Goal: Entertainment & Leisure: Consume media (video, audio)

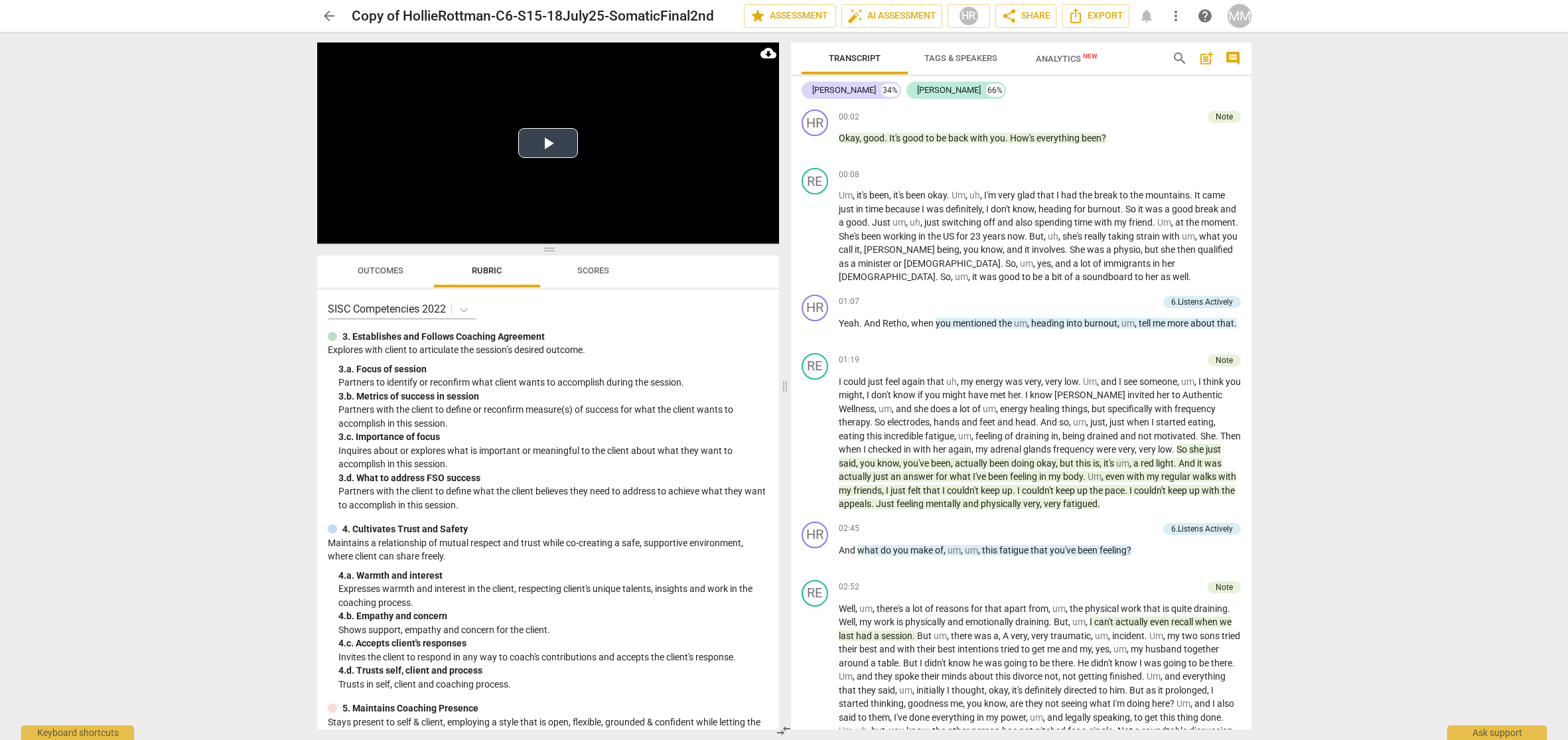
click at [546, 144] on button "Play Video" at bounding box center [547, 143] width 59 height 30
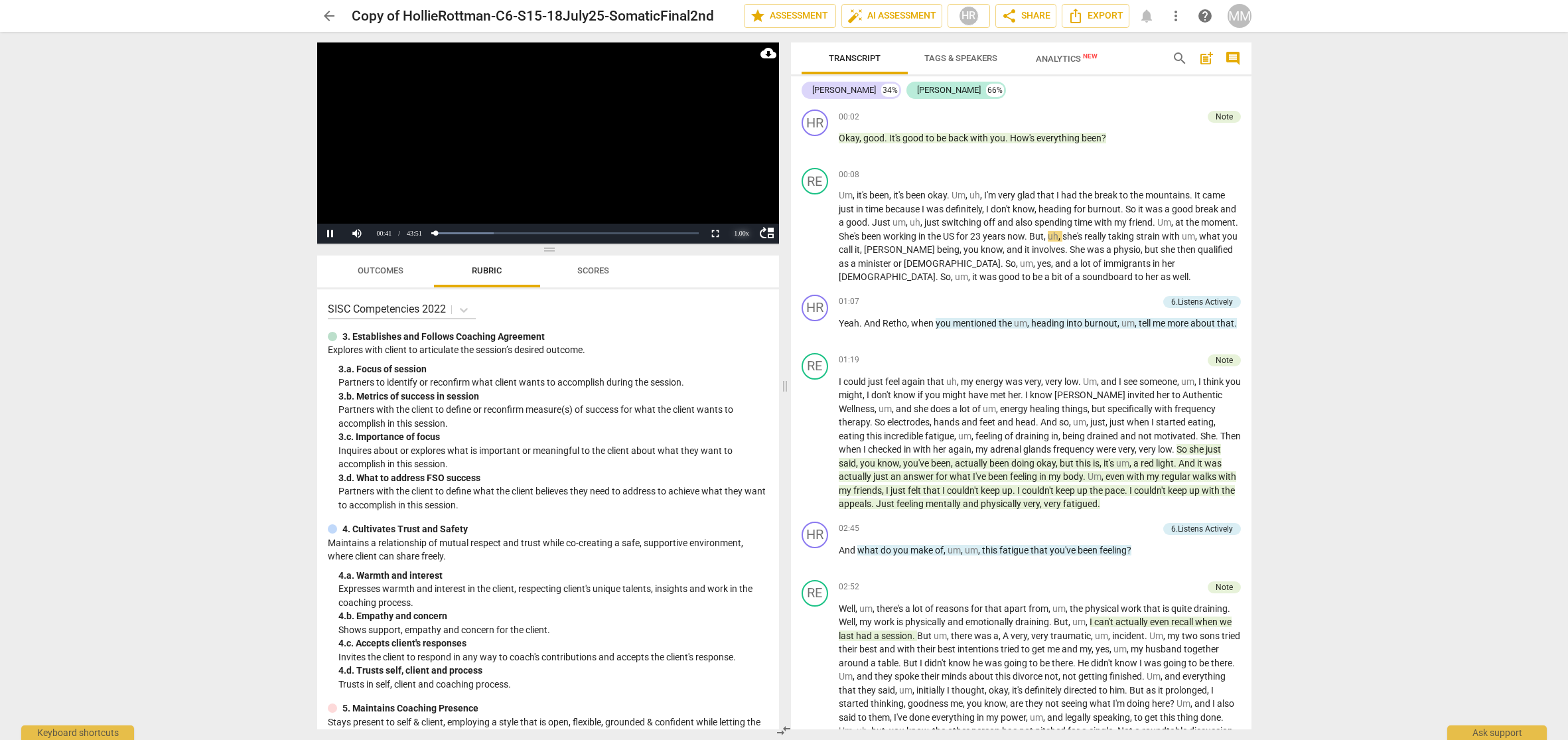
click at [744, 234] on div "1.00 x" at bounding box center [742, 233] width 26 height 20
click at [741, 201] on li "1.5x" at bounding box center [742, 201] width 26 height 14
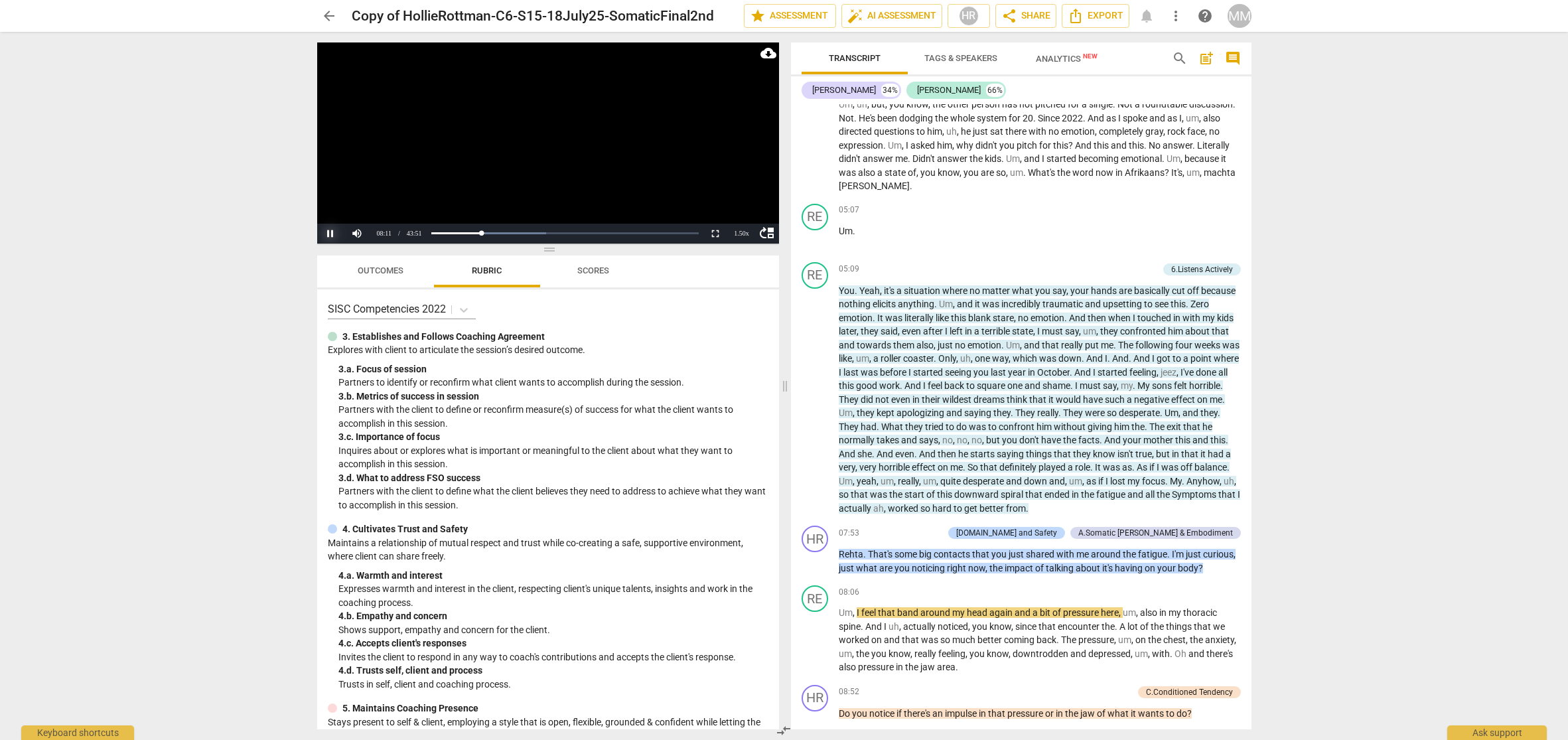
click at [329, 232] on button "Pause" at bounding box center [330, 233] width 26 height 20
click at [845, 527] on span "07:53" at bounding box center [849, 533] width 21 height 11
click at [742, 233] on div "1.50 x" at bounding box center [742, 233] width 26 height 20
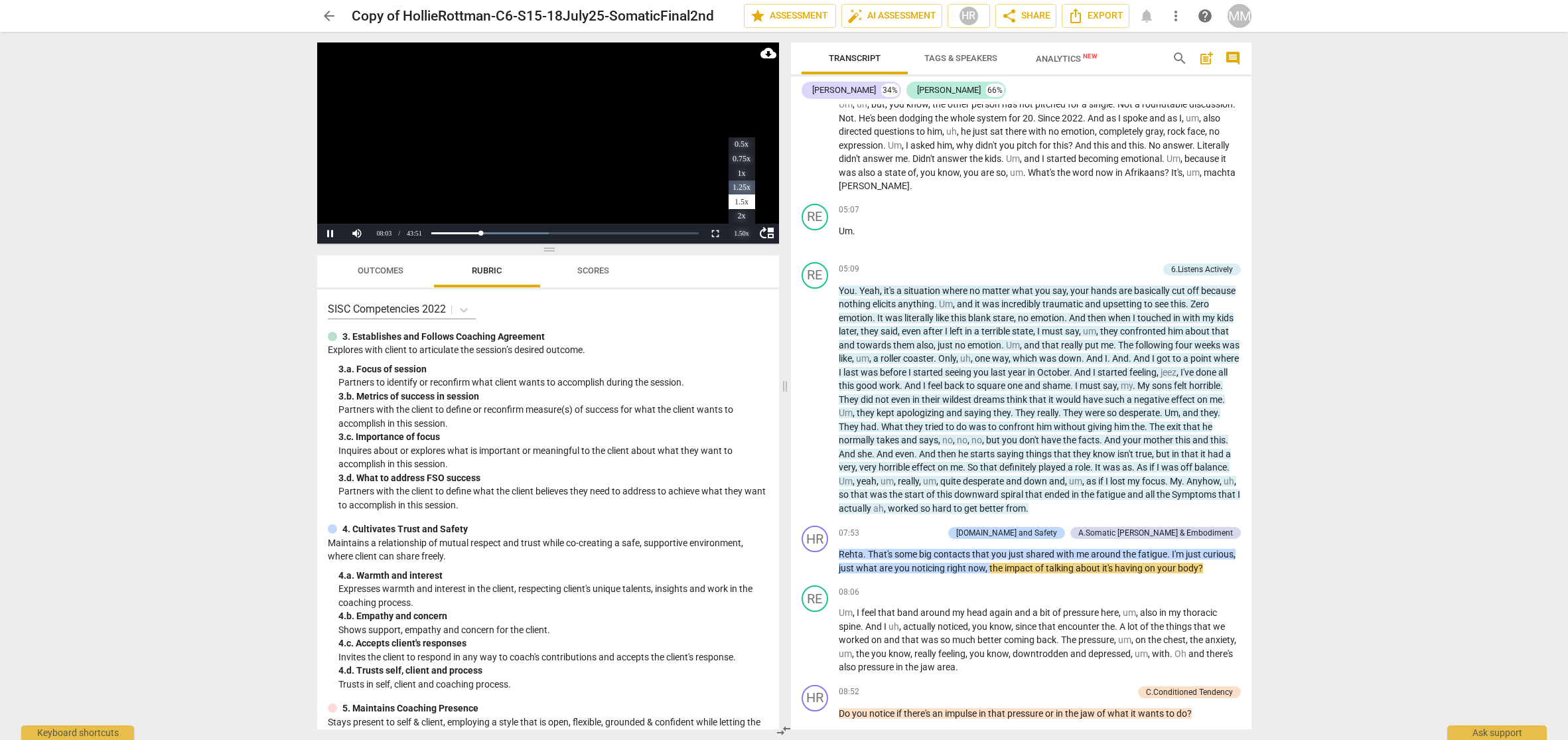
click at [741, 189] on li "1.25x" at bounding box center [742, 188] width 26 height 14
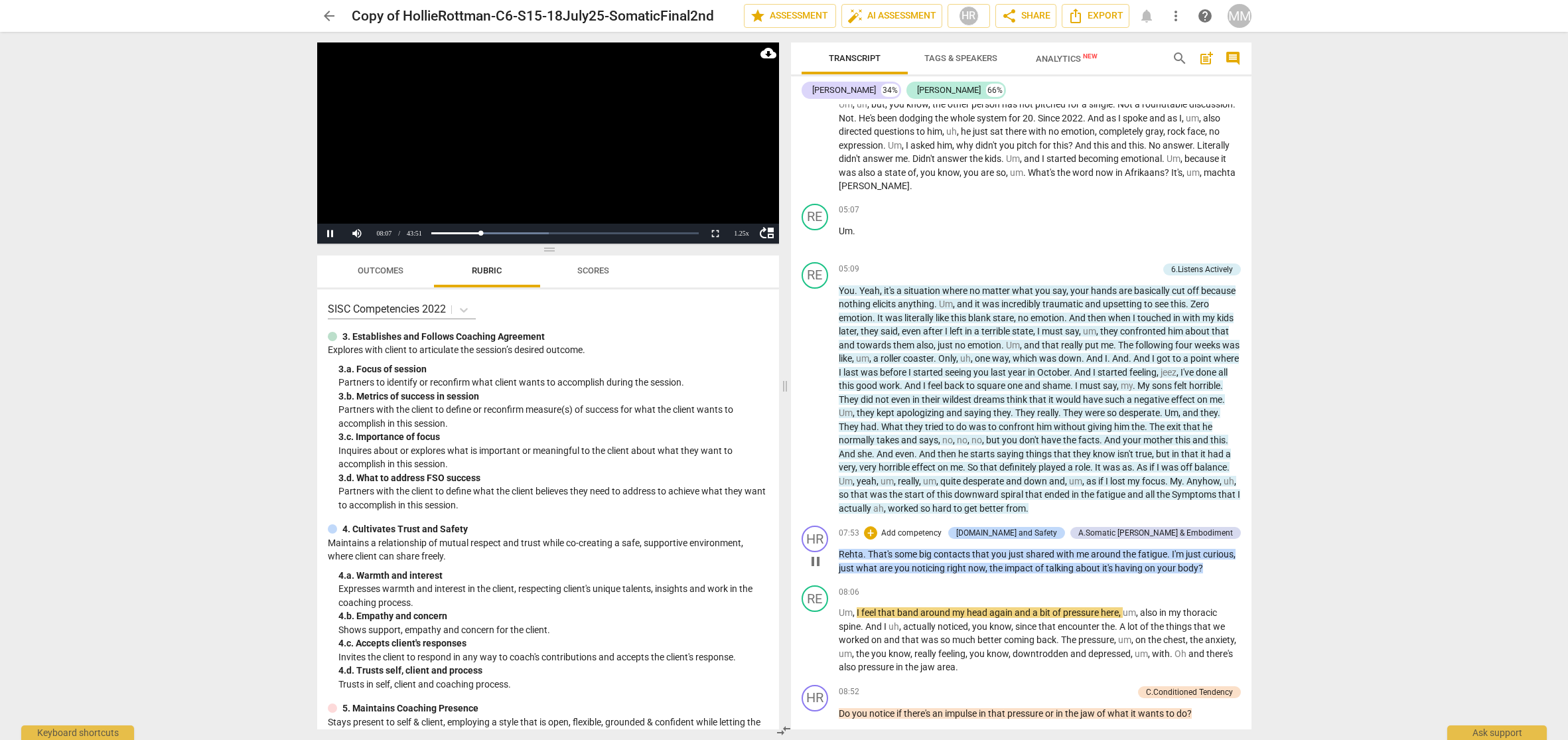
click at [844, 527] on span "07:53" at bounding box center [849, 533] width 21 height 11
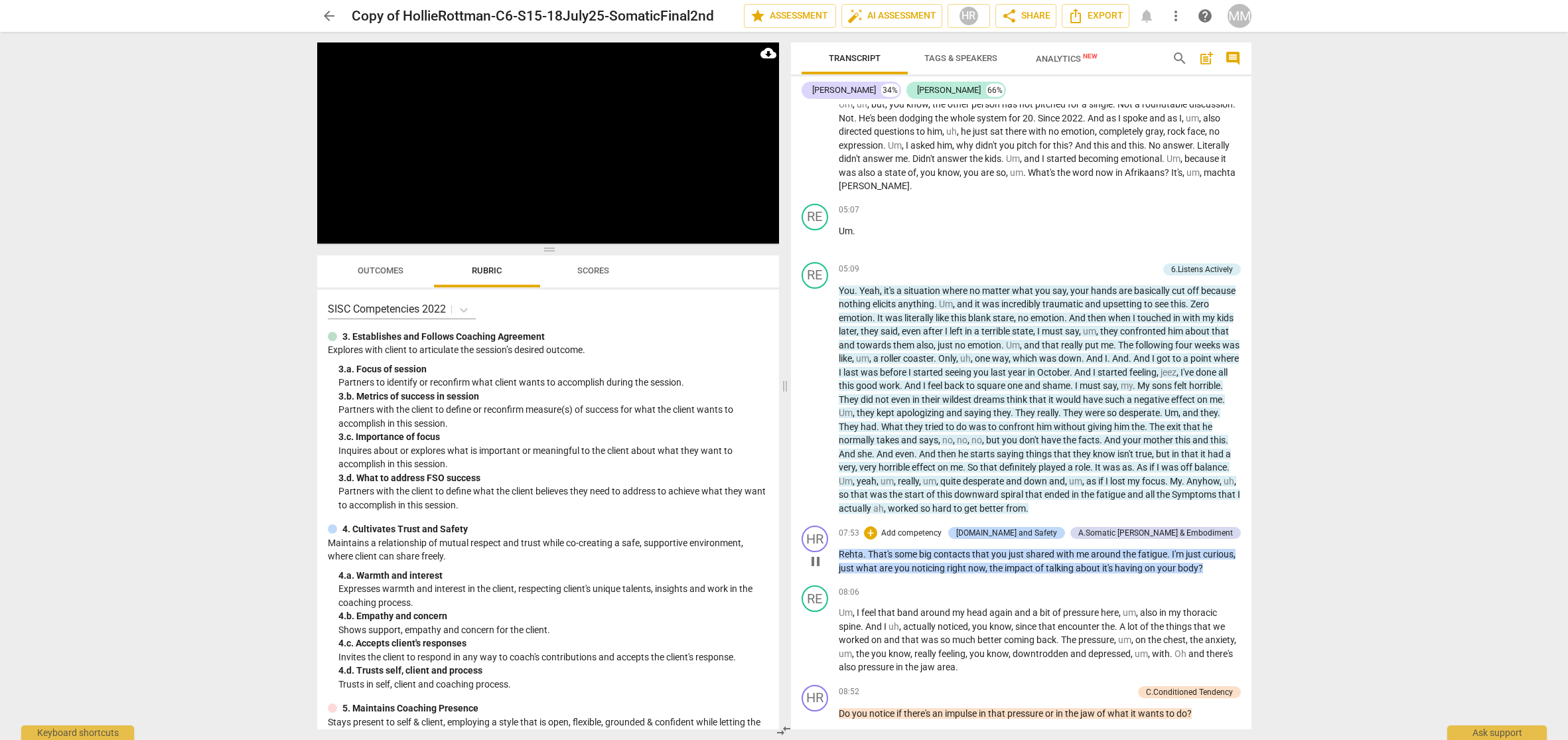
scroll to position [1282, 0]
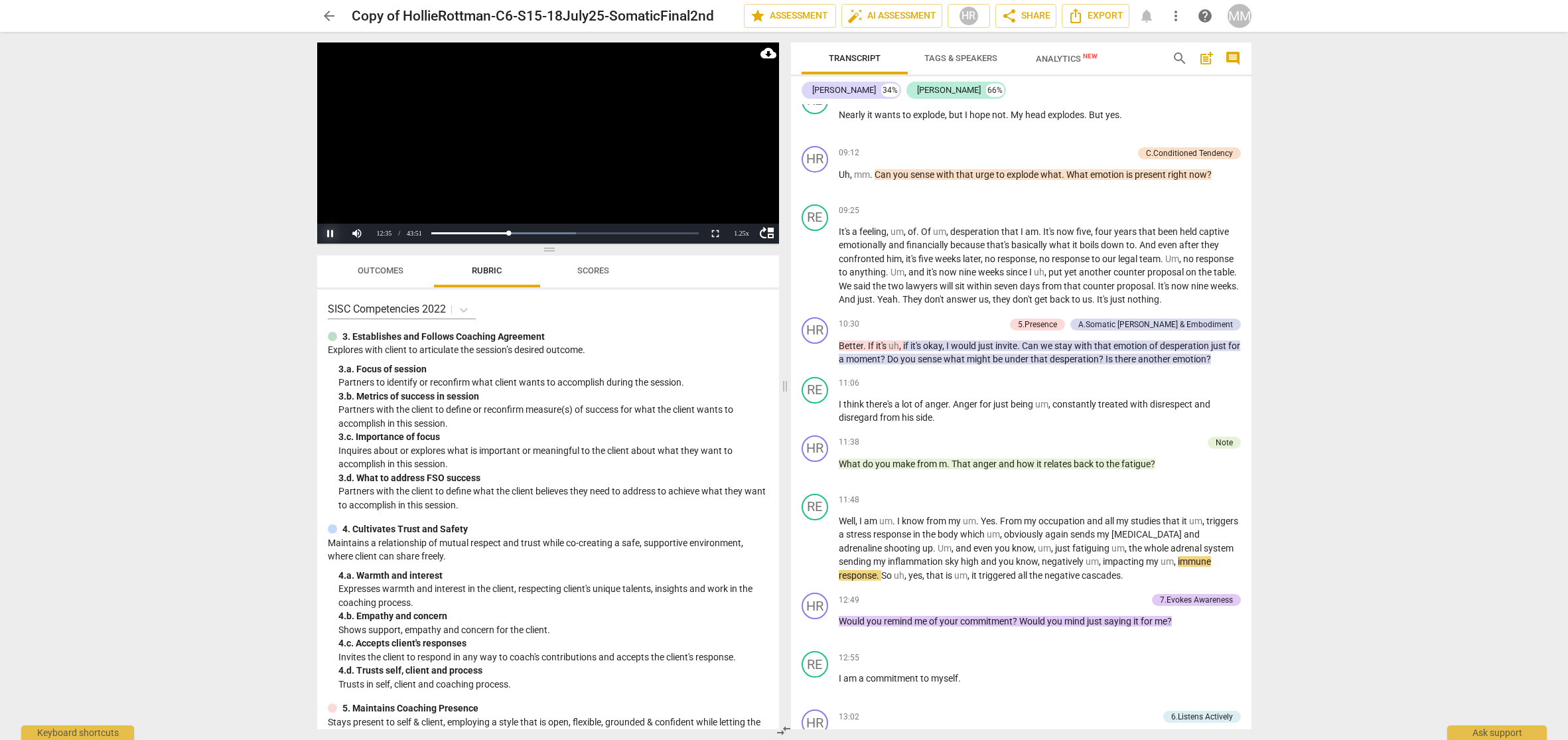
click at [330, 233] on button "Pause" at bounding box center [330, 233] width 26 height 20
click at [330, 233] on button "Play" at bounding box center [330, 233] width 26 height 20
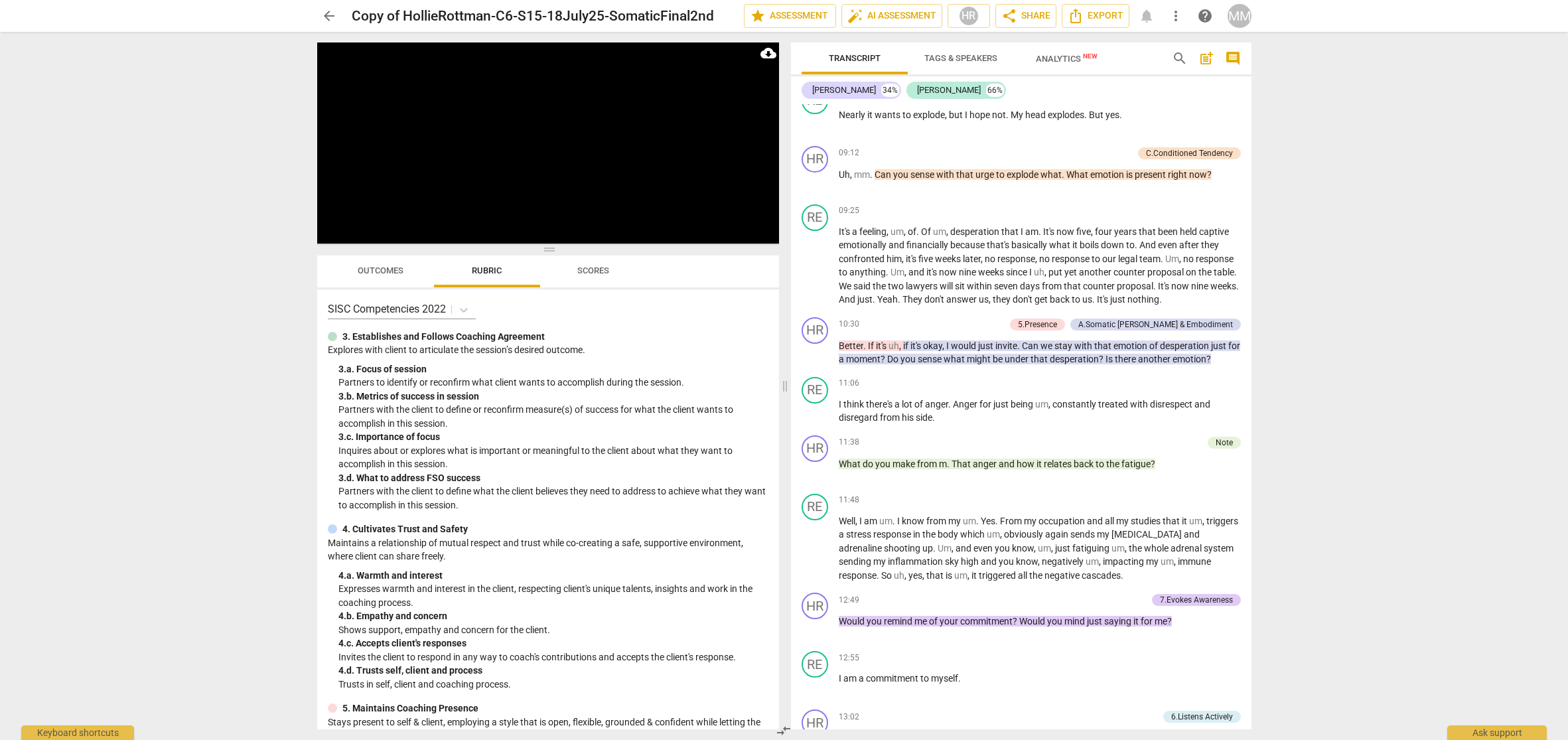
scroll to position [1958, 0]
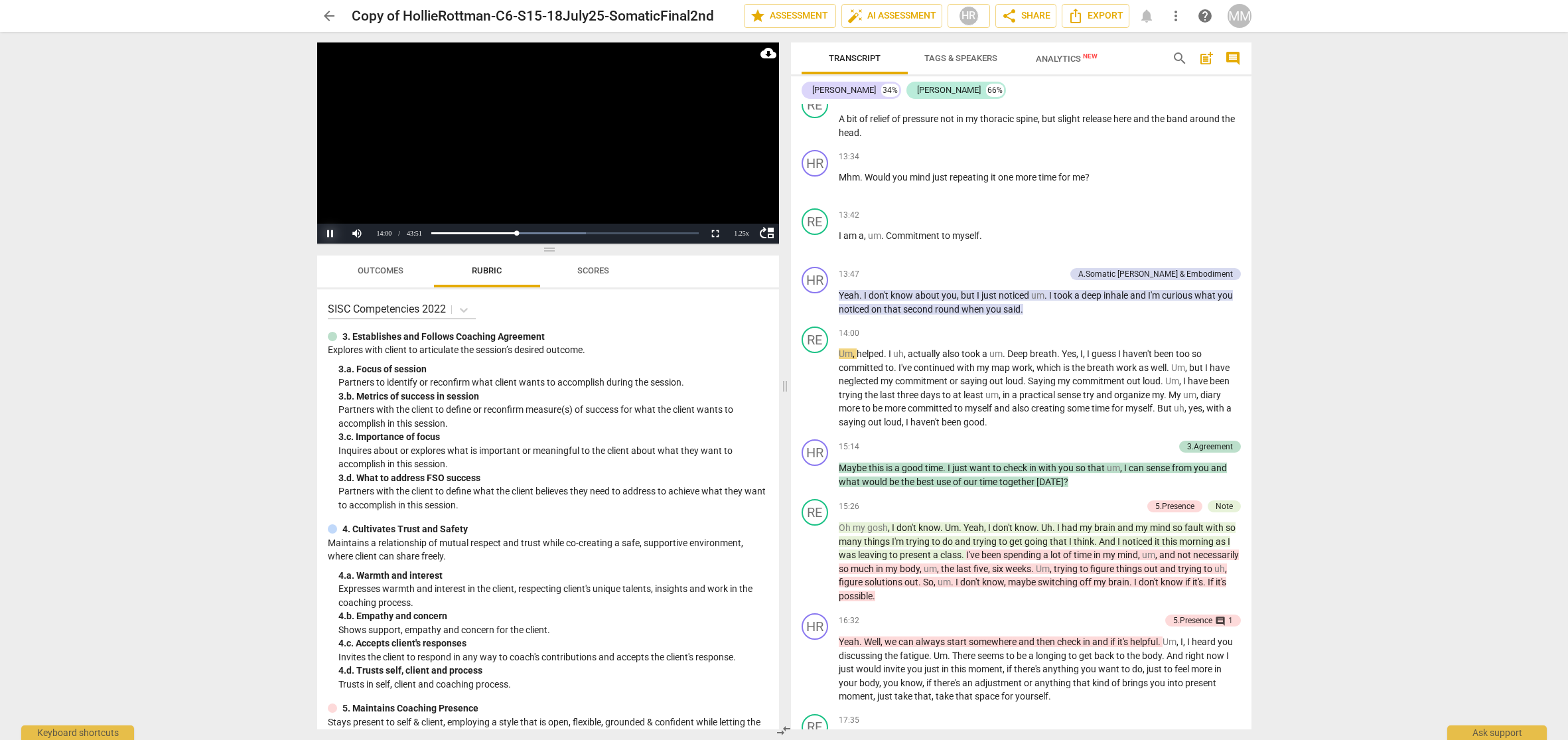
click at [331, 231] on button "Pause" at bounding box center [330, 233] width 26 height 20
click at [329, 232] on button "Play" at bounding box center [330, 233] width 26 height 20
click at [843, 328] on span "14:00" at bounding box center [849, 333] width 21 height 11
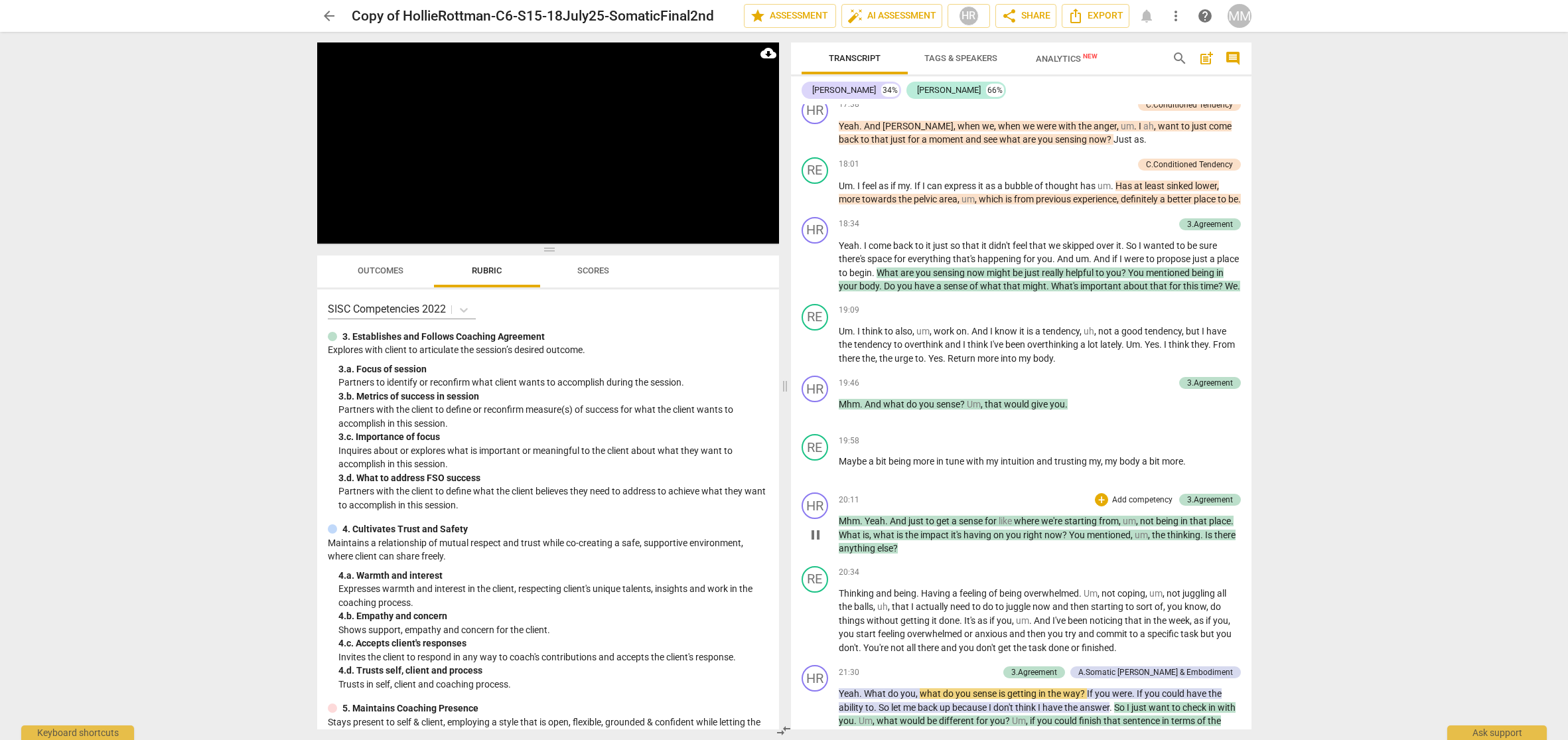
click at [815, 539] on span "pause" at bounding box center [815, 535] width 16 height 16
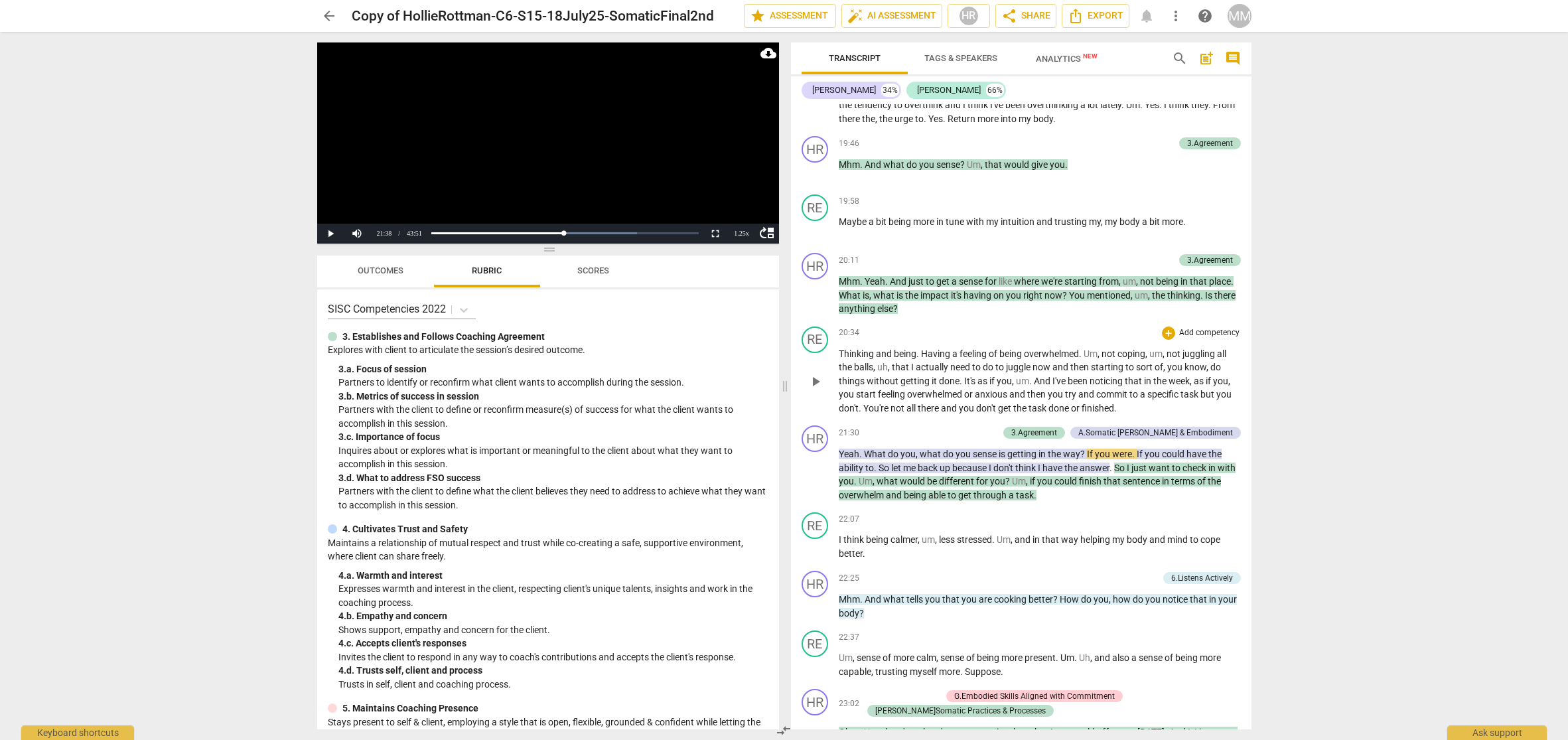
scroll to position [2876, 0]
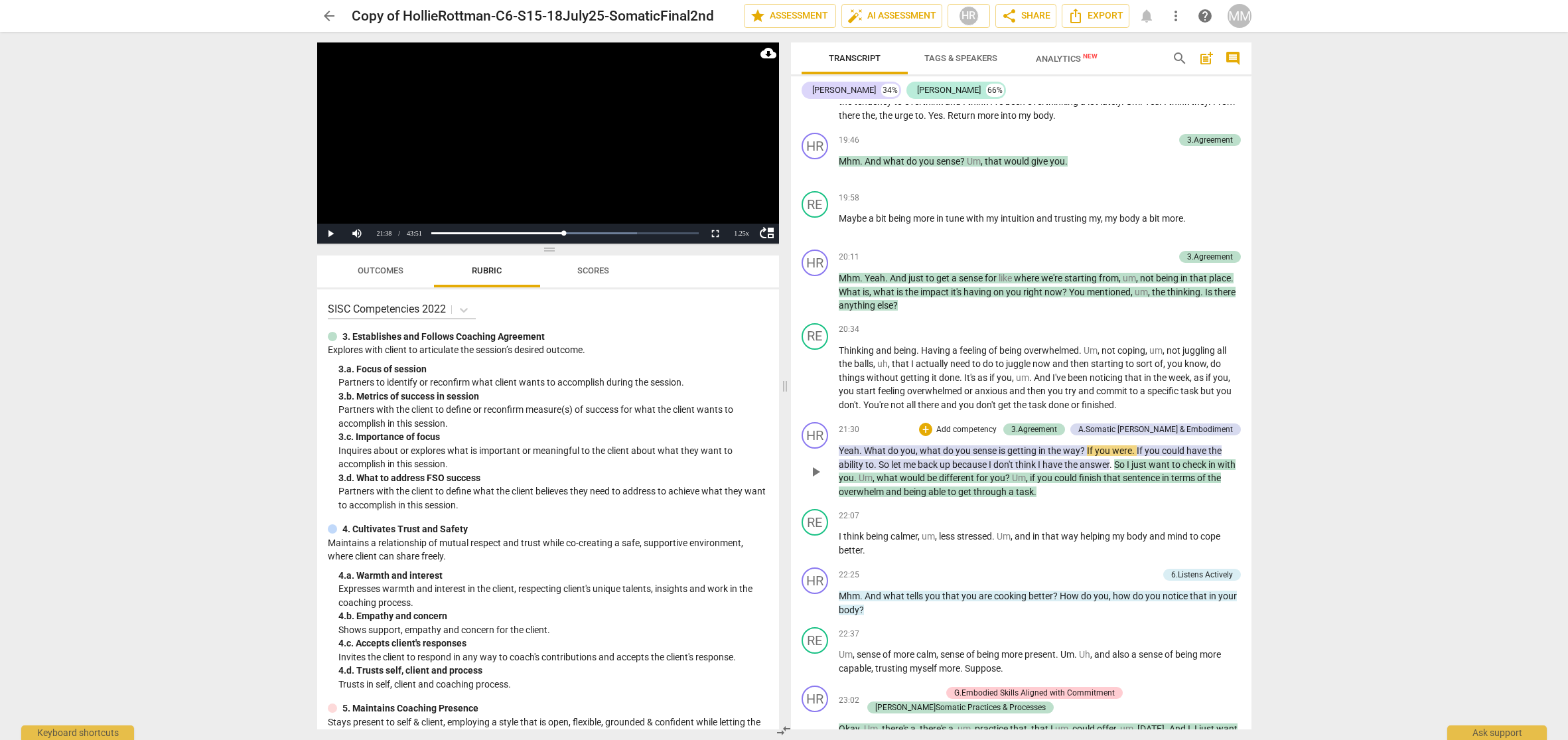
click at [842, 432] on span "21:30" at bounding box center [849, 430] width 21 height 11
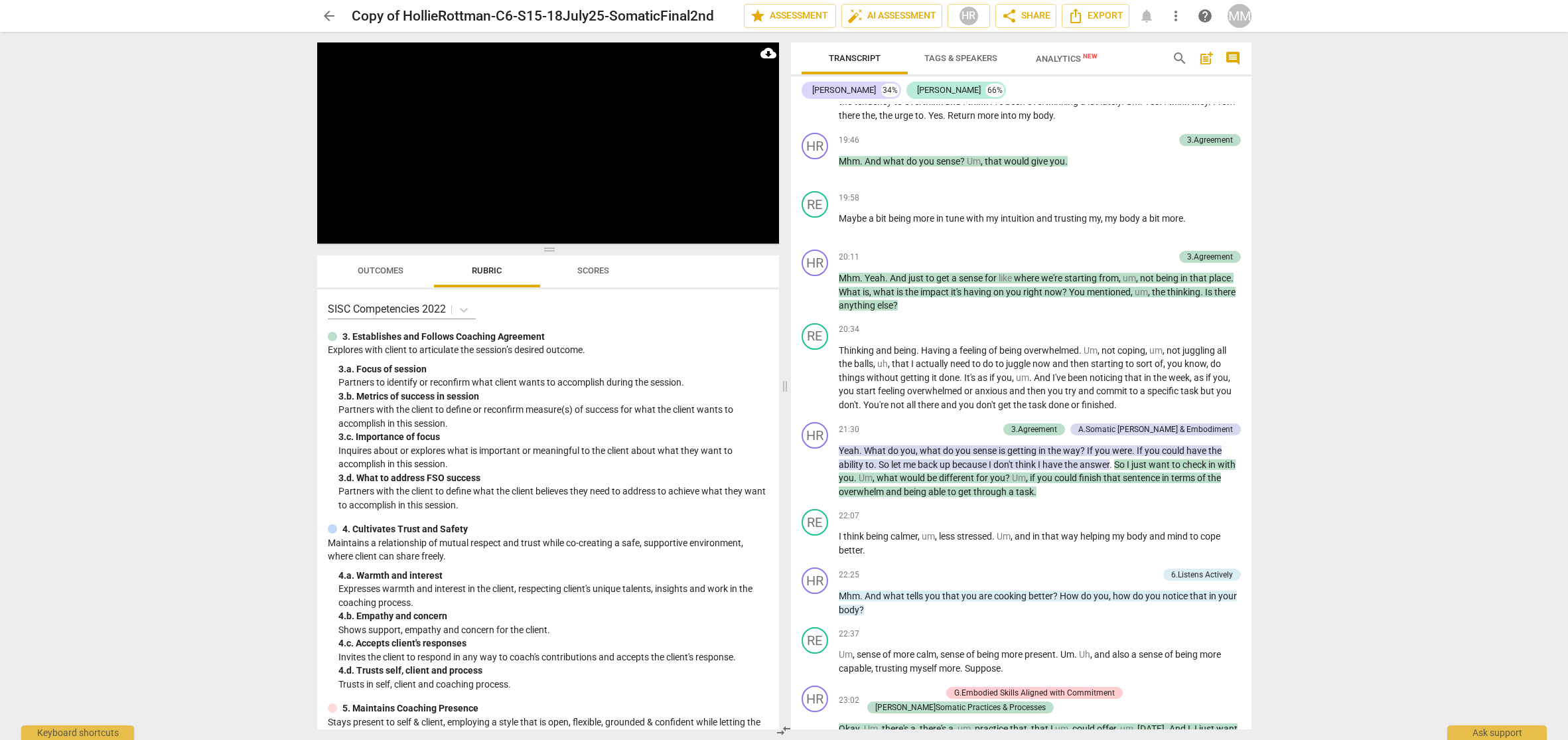
scroll to position [3510, 0]
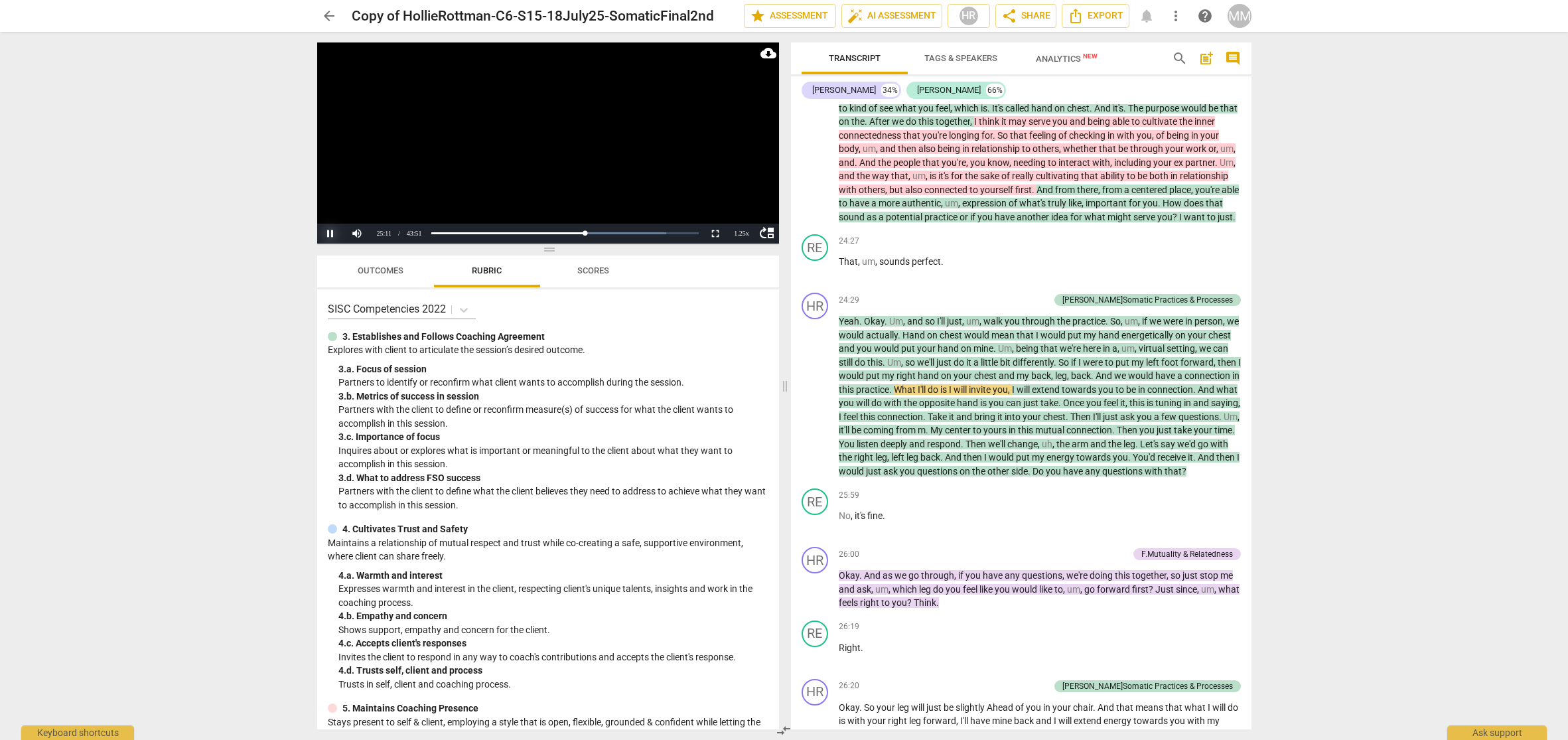
click at [333, 229] on button "Pause" at bounding box center [330, 233] width 26 height 20
click at [330, 233] on button "Play" at bounding box center [330, 233] width 26 height 20
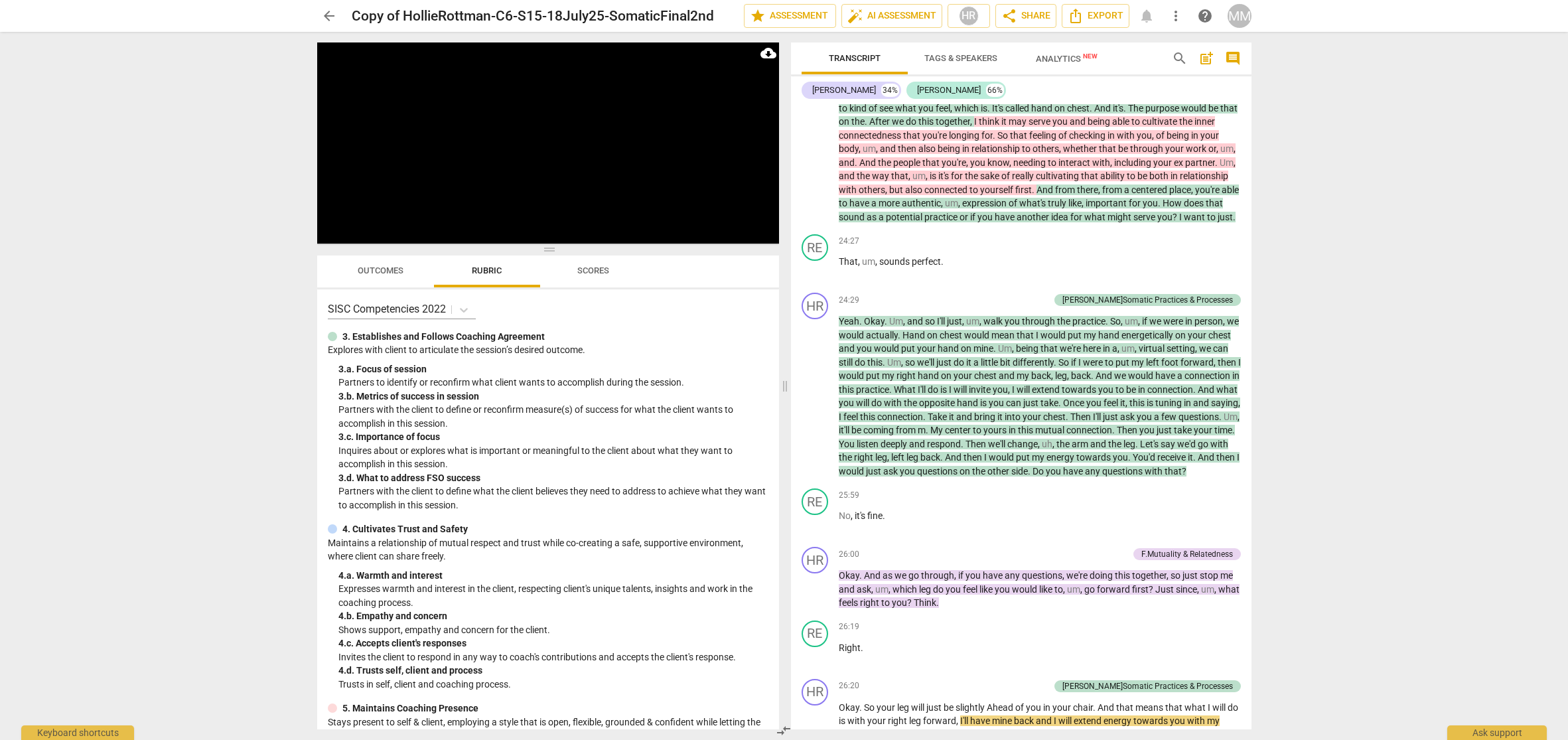
scroll to position [4142, 0]
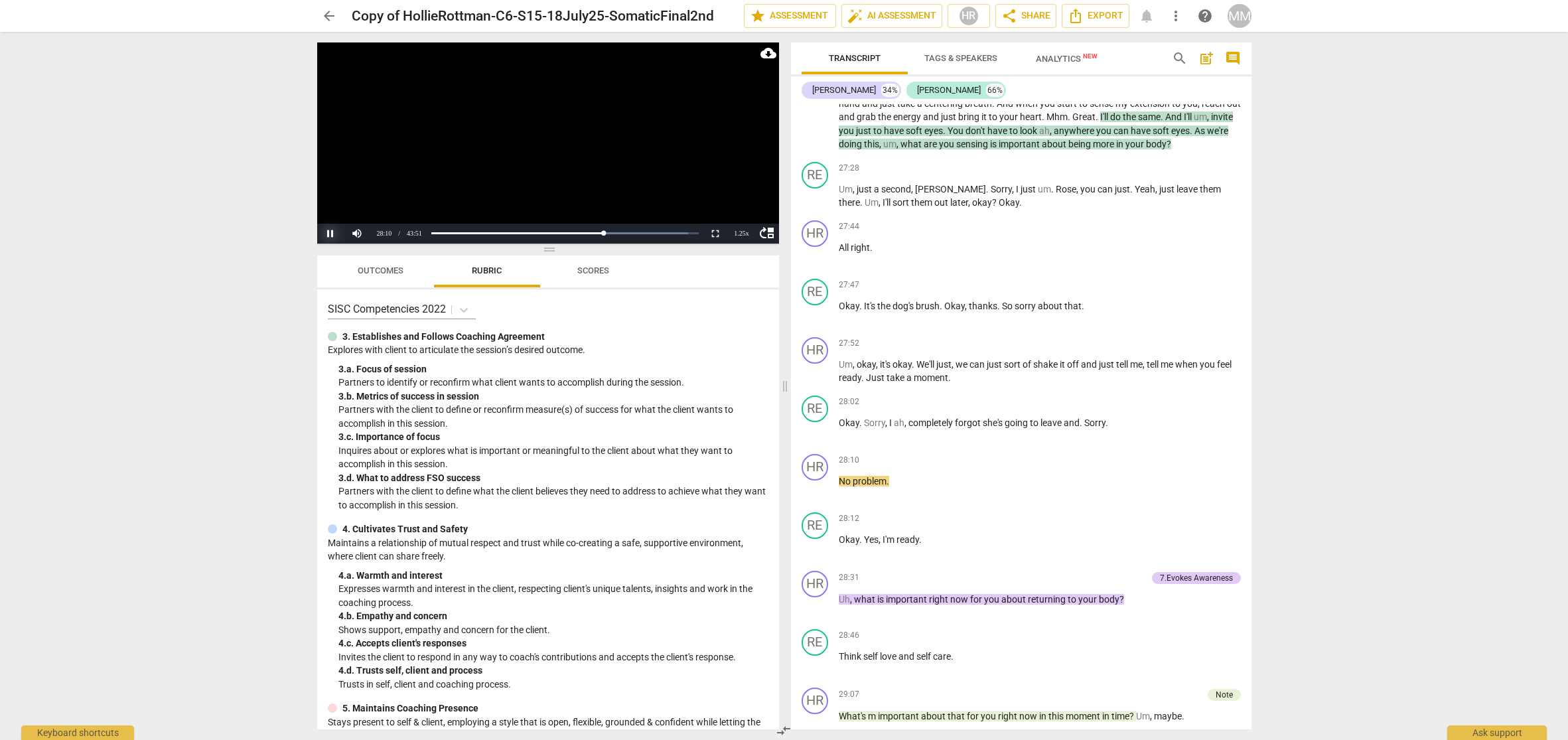
click at [333, 233] on button "Pause" at bounding box center [330, 233] width 26 height 20
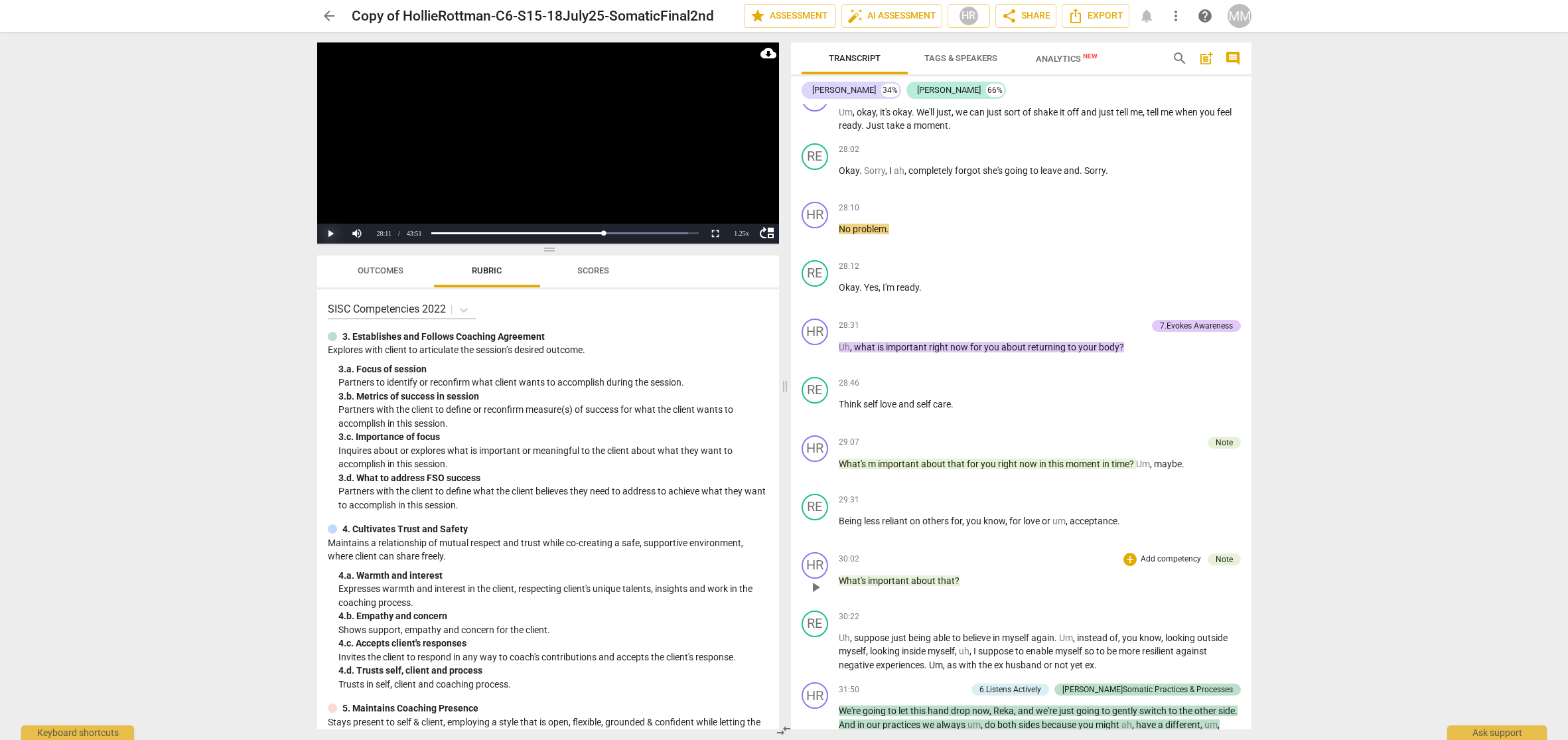
scroll to position [4391, 0]
click at [843, 334] on span "28:31" at bounding box center [849, 328] width 21 height 11
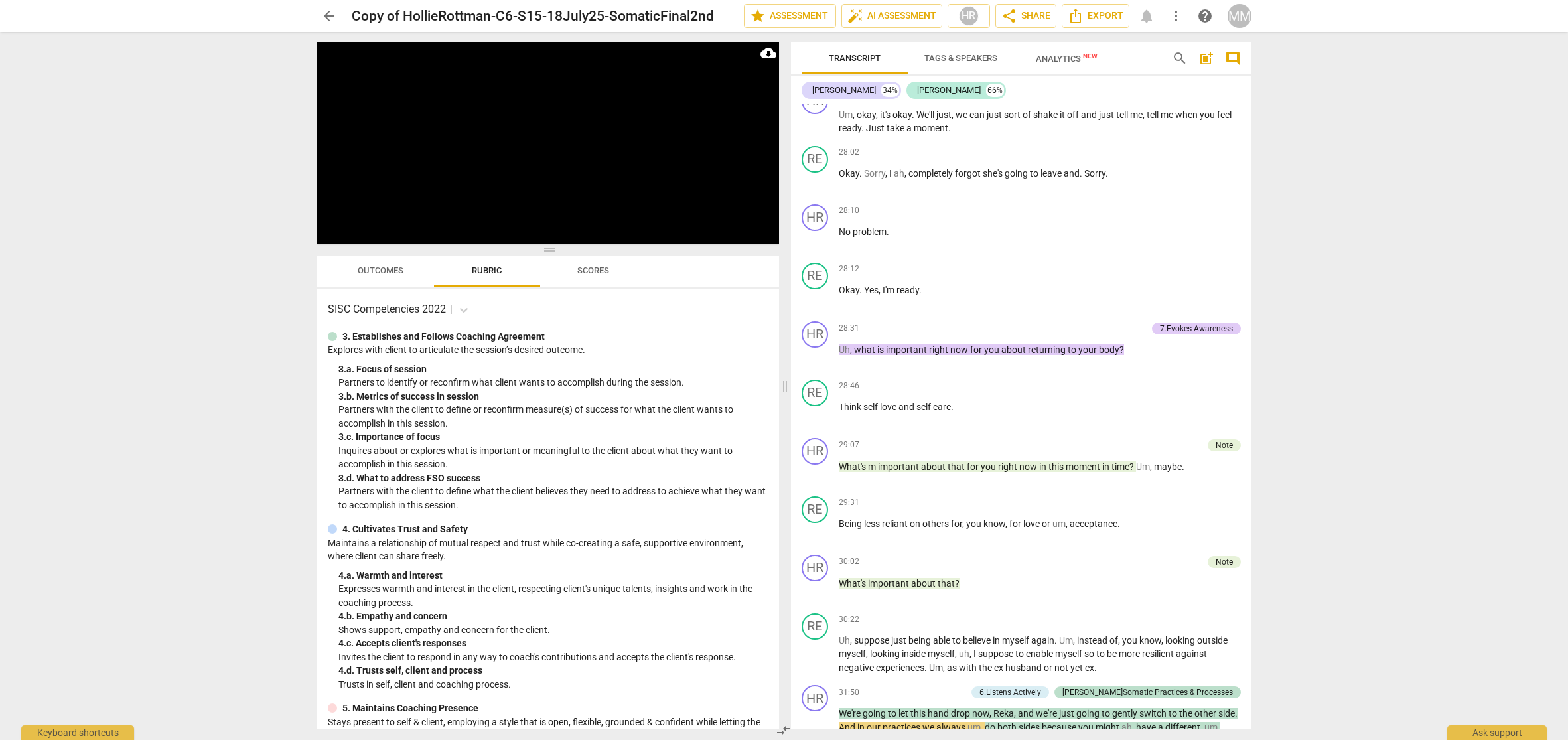
scroll to position [5025, 0]
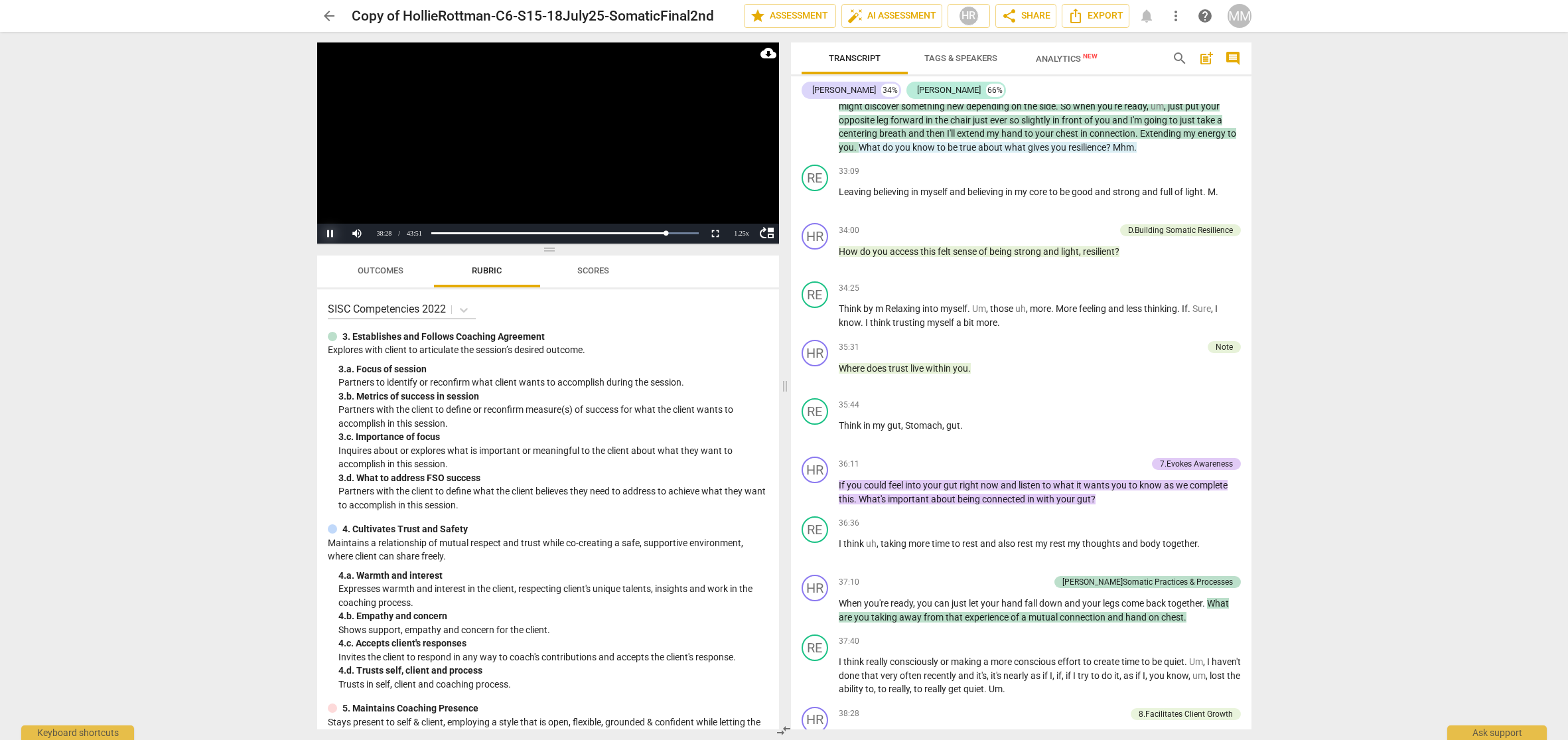
click at [330, 231] on button "Pause" at bounding box center [330, 233] width 26 height 20
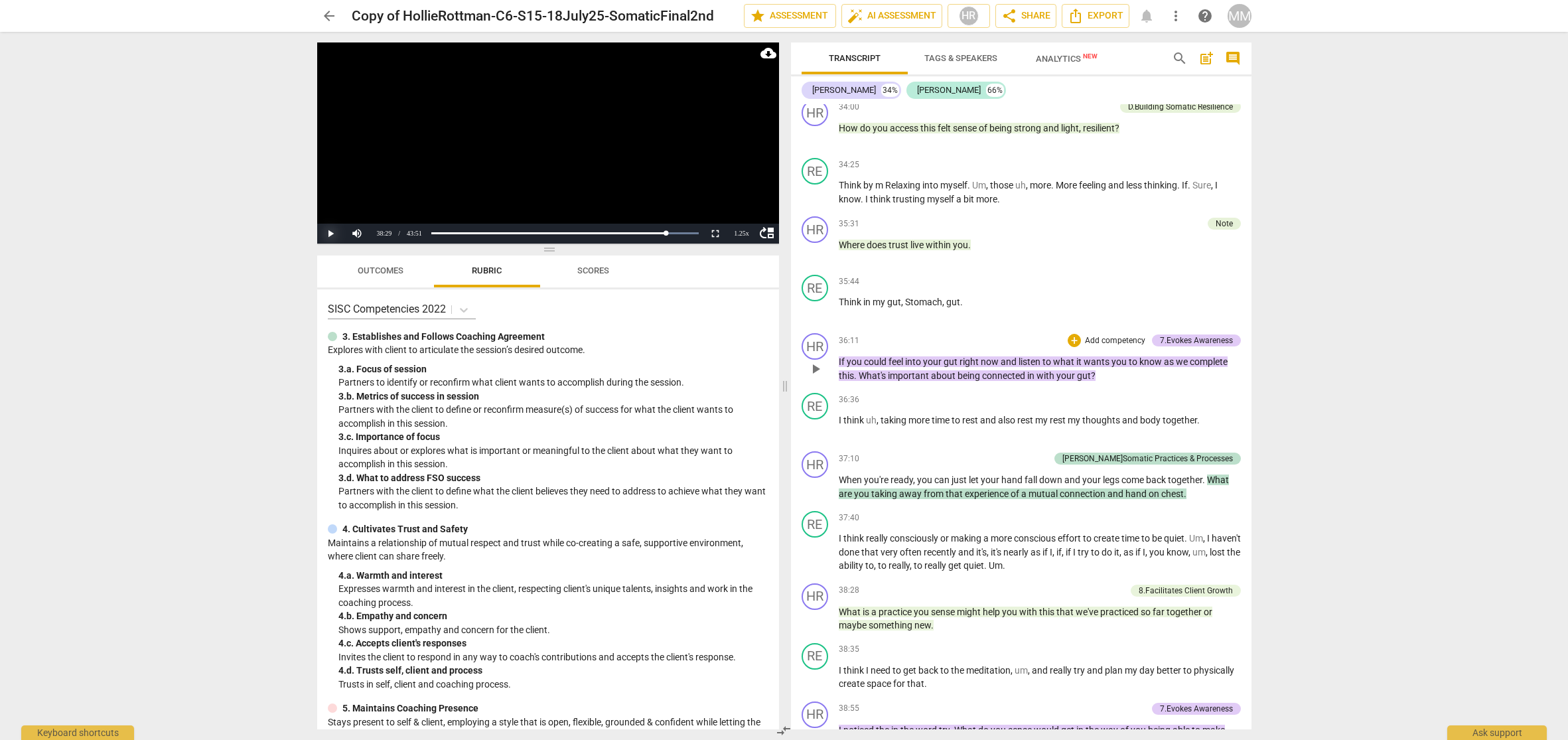
scroll to position [5154, 0]
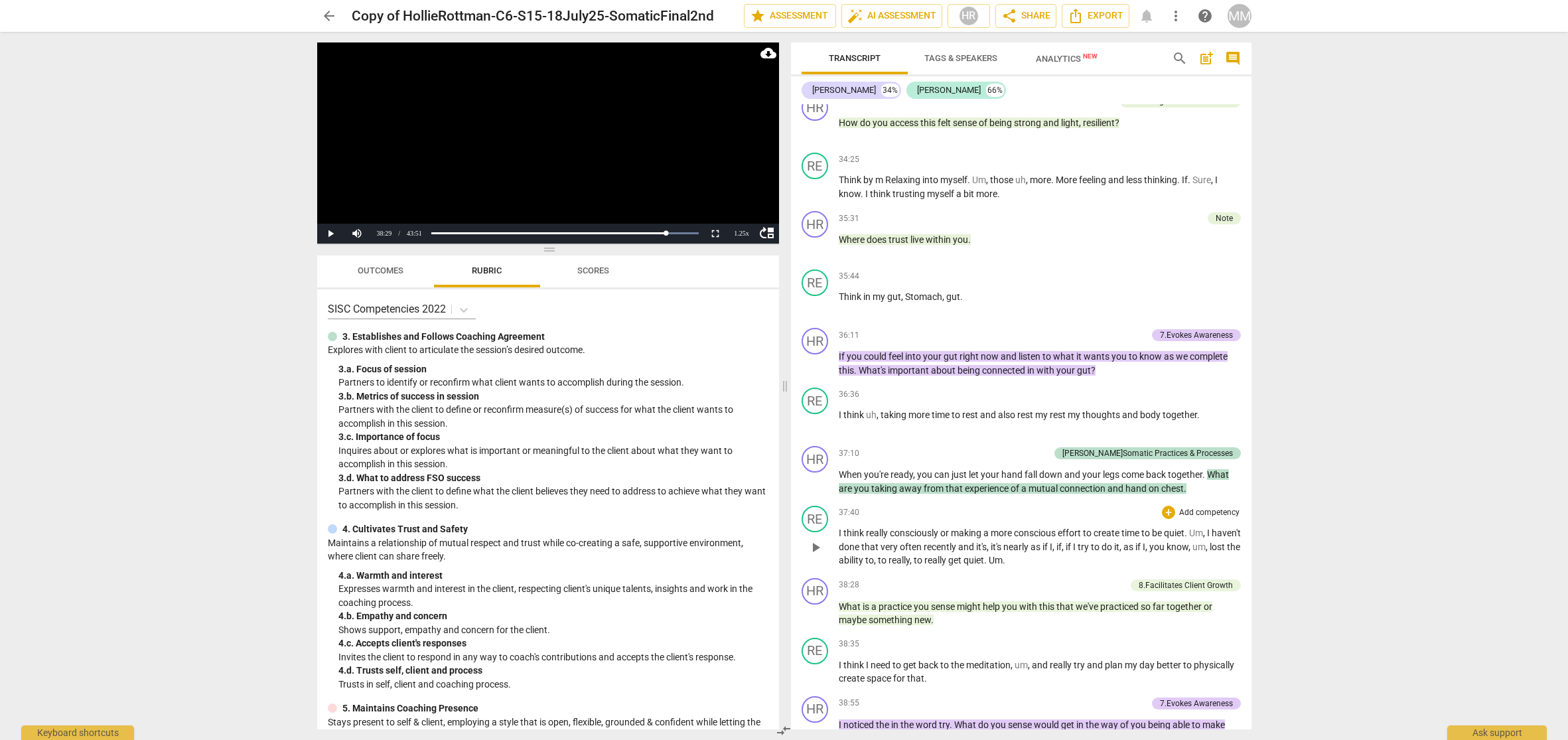
click at [843, 518] on span "37:40" at bounding box center [849, 512] width 21 height 11
click at [332, 232] on button "Pause" at bounding box center [330, 233] width 26 height 20
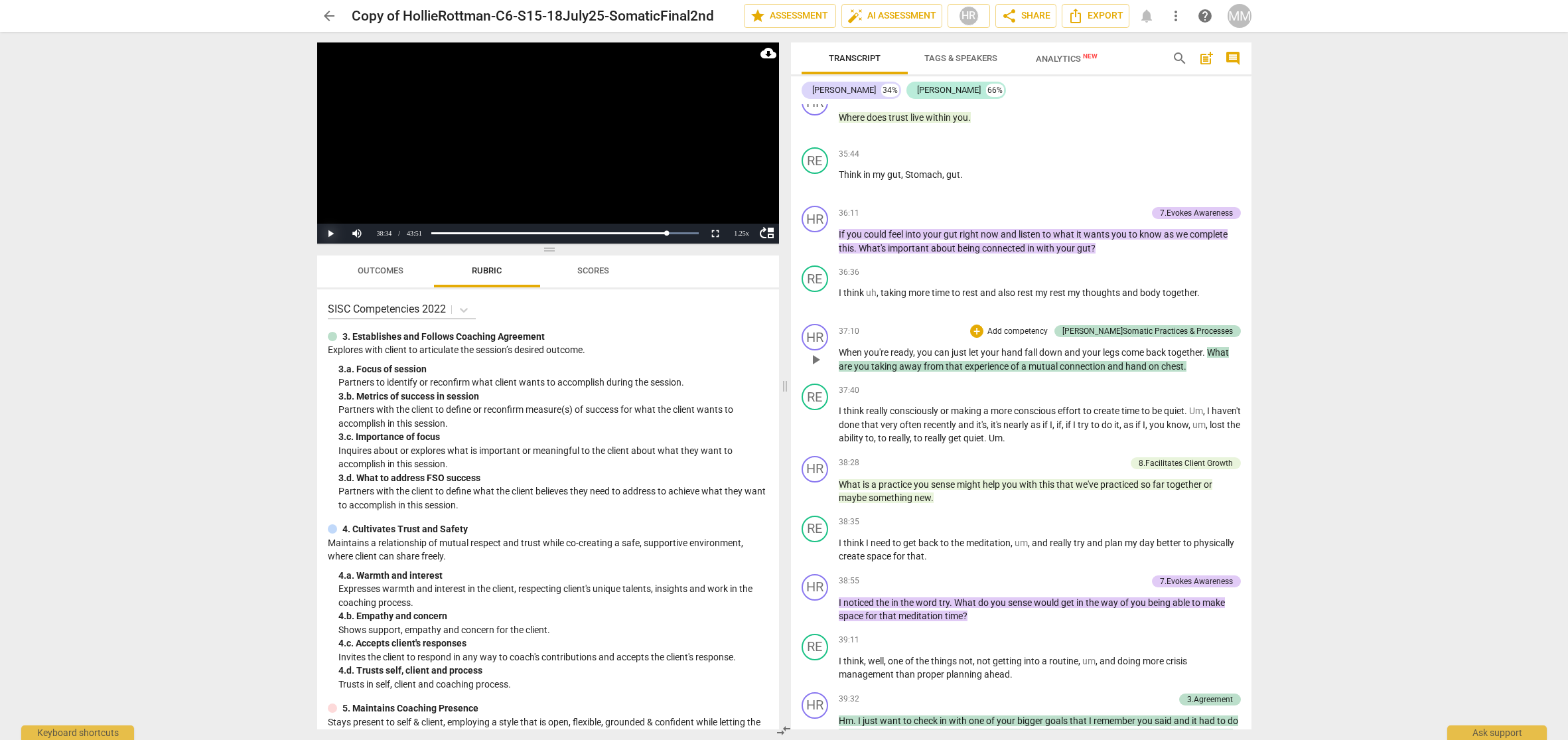
scroll to position [5277, 0]
click at [844, 468] on span "38:28" at bounding box center [849, 462] width 21 height 11
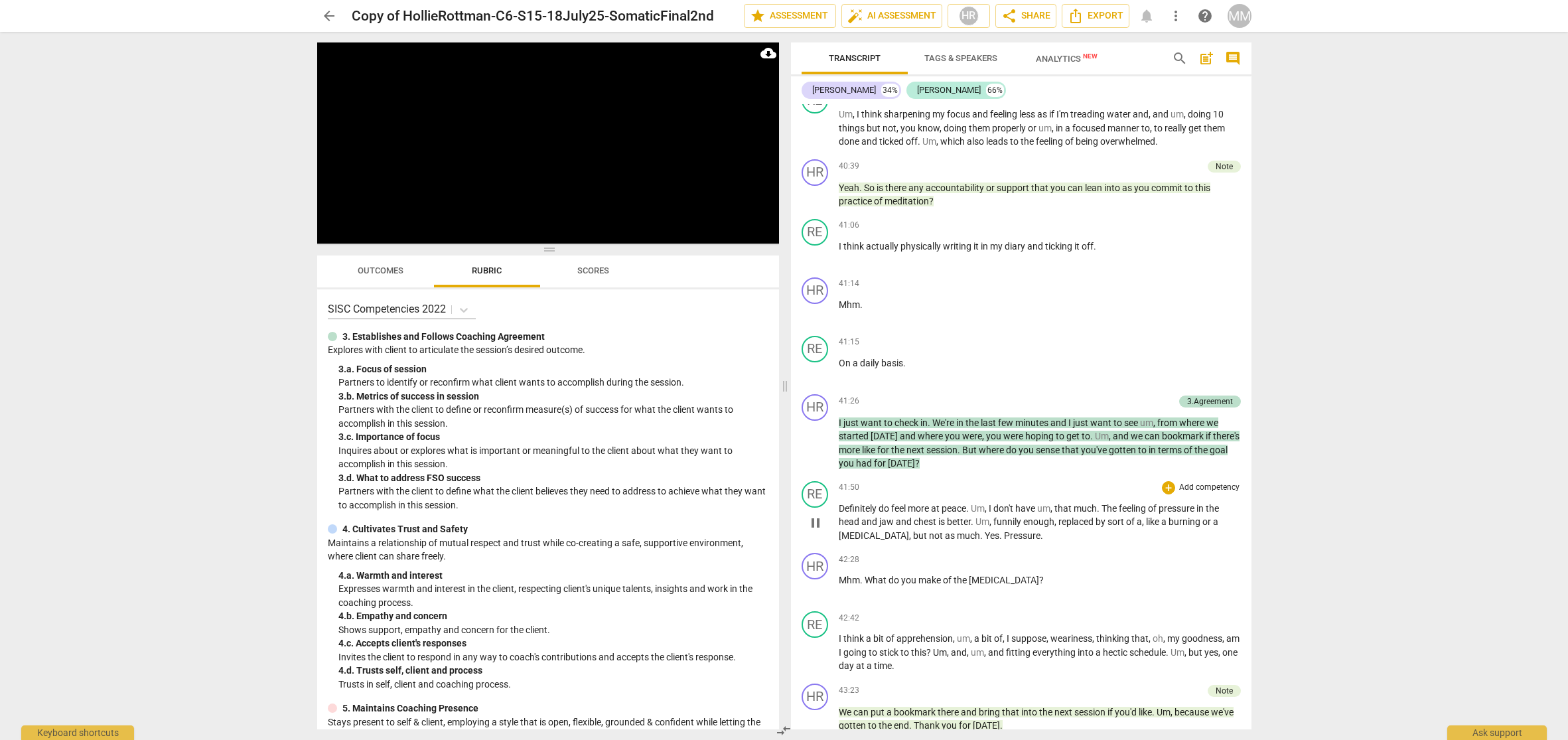
scroll to position [5957, 0]
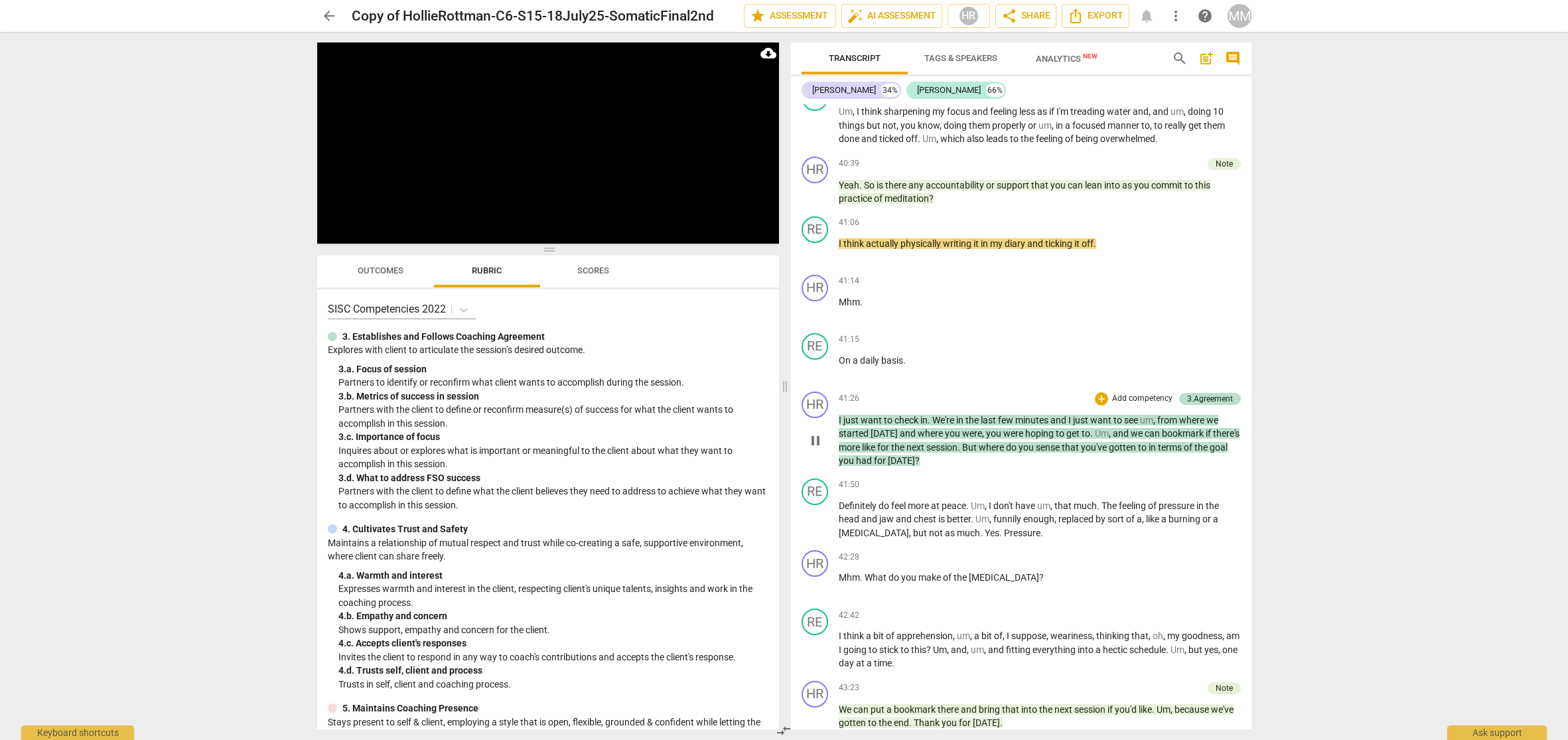
click at [841, 405] on span "41:26" at bounding box center [849, 398] width 21 height 11
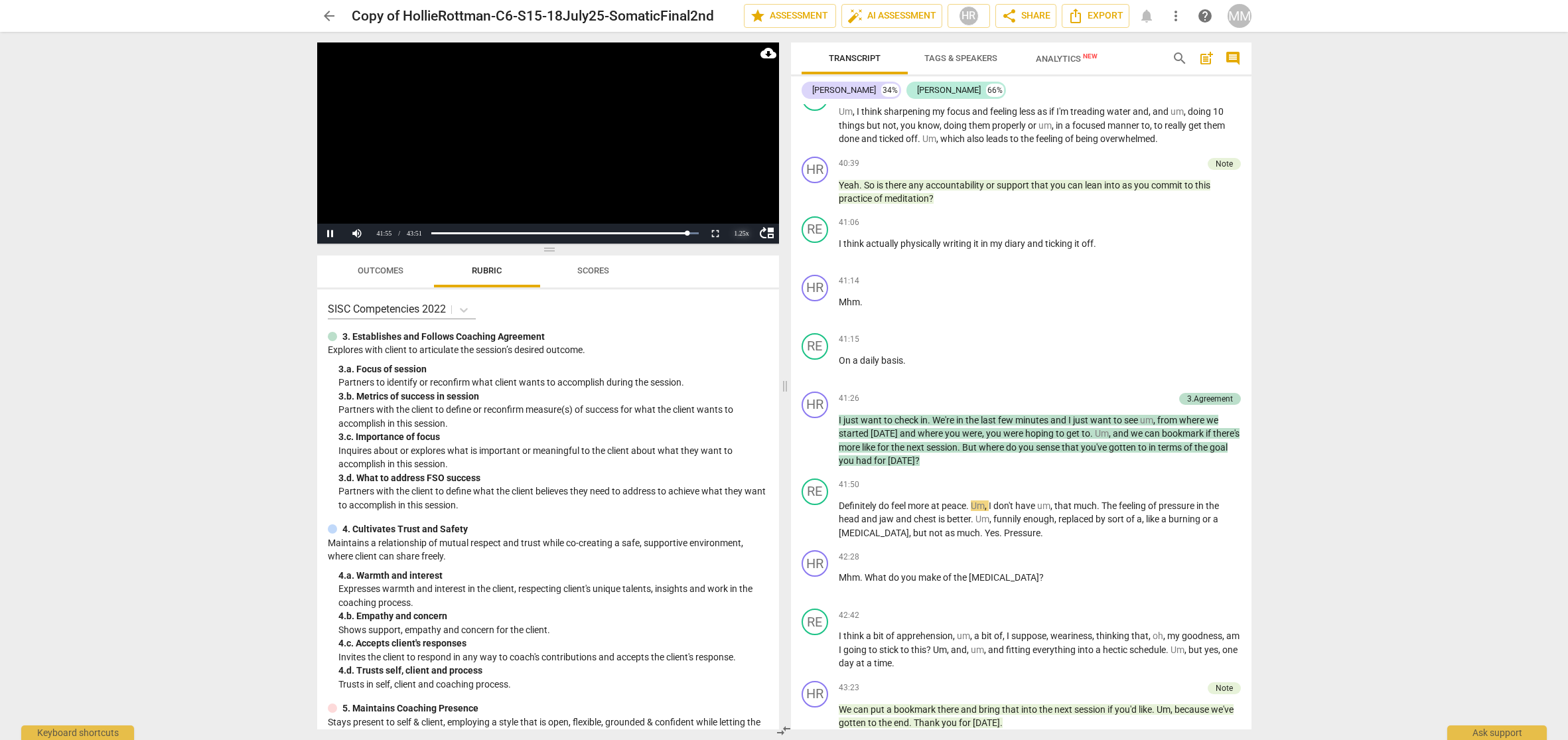
click at [739, 234] on div "1.25 x" at bounding box center [742, 233] width 26 height 20
click at [740, 201] on li "1.5x" at bounding box center [742, 201] width 26 height 14
click at [332, 233] on button "Pause" at bounding box center [330, 233] width 26 height 20
